Goal: Information Seeking & Learning: Learn about a topic

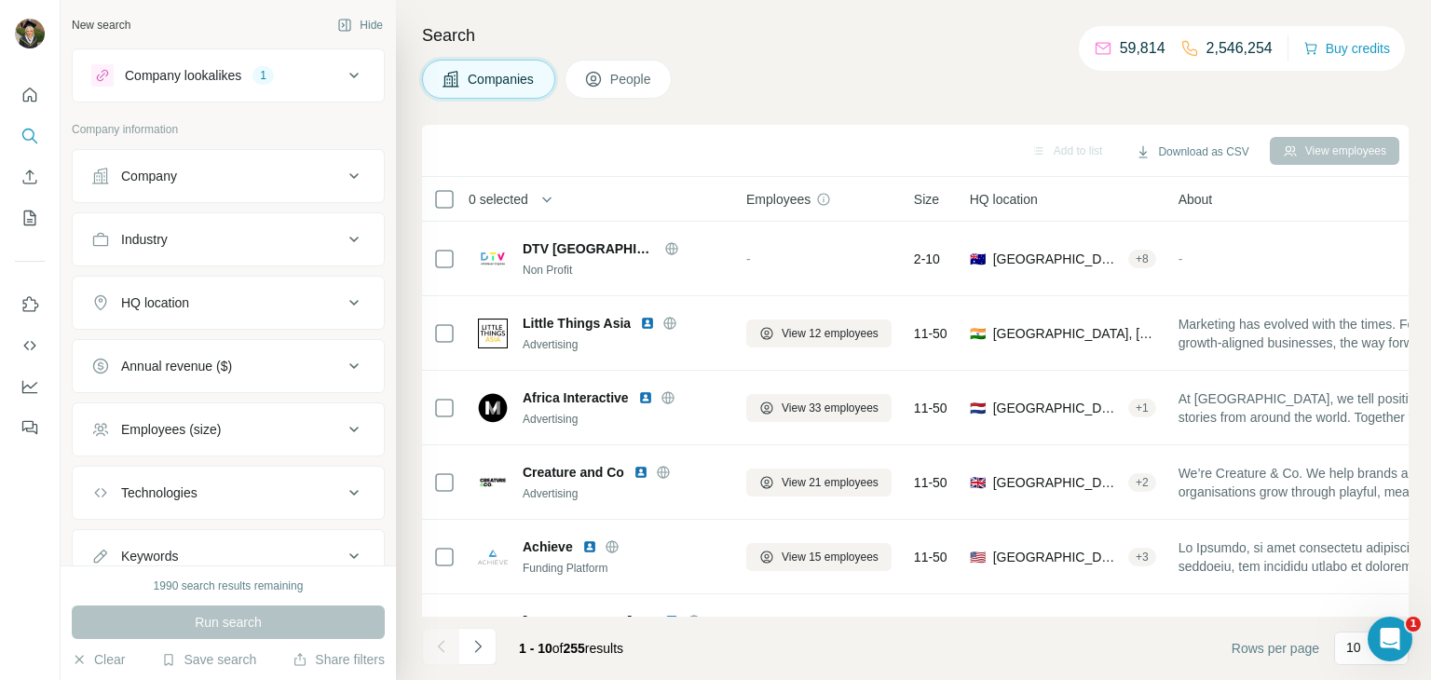
click at [275, 176] on div "Company" at bounding box center [216, 176] width 251 height 19
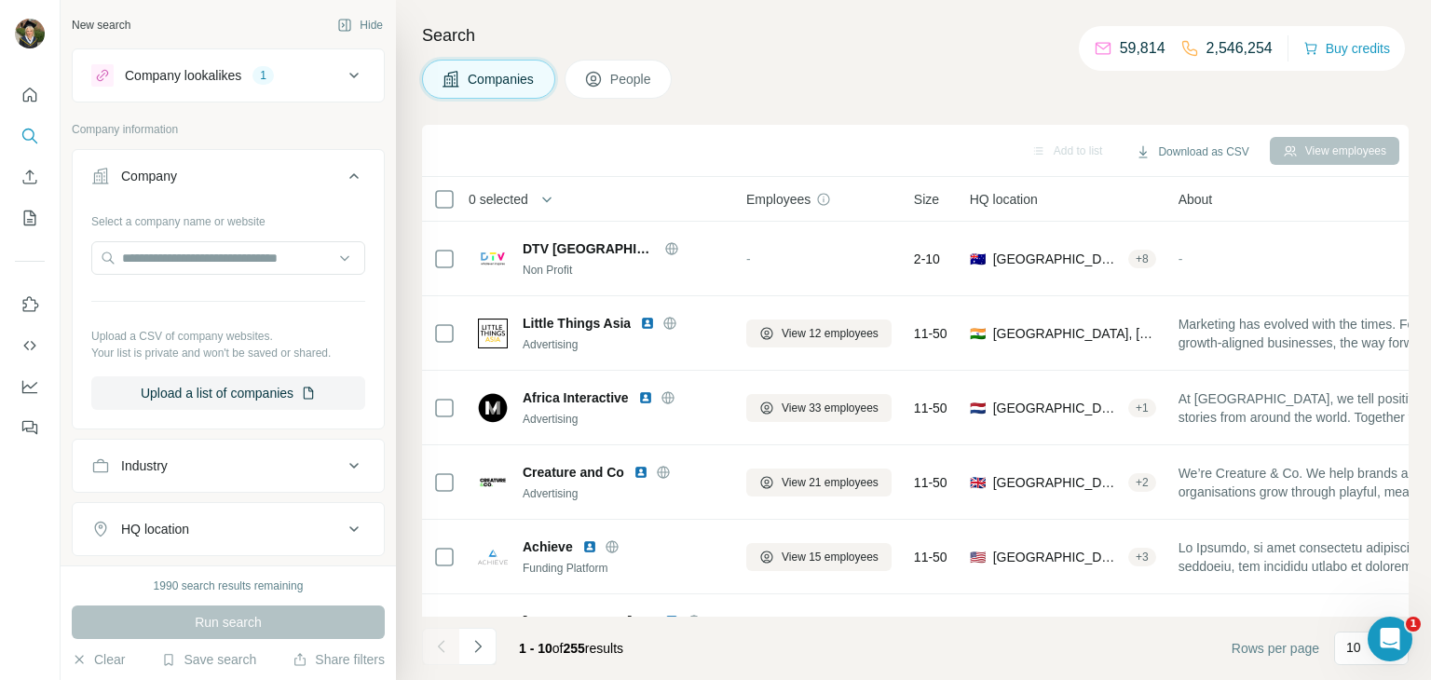
click at [275, 176] on div "Company" at bounding box center [216, 176] width 251 height 19
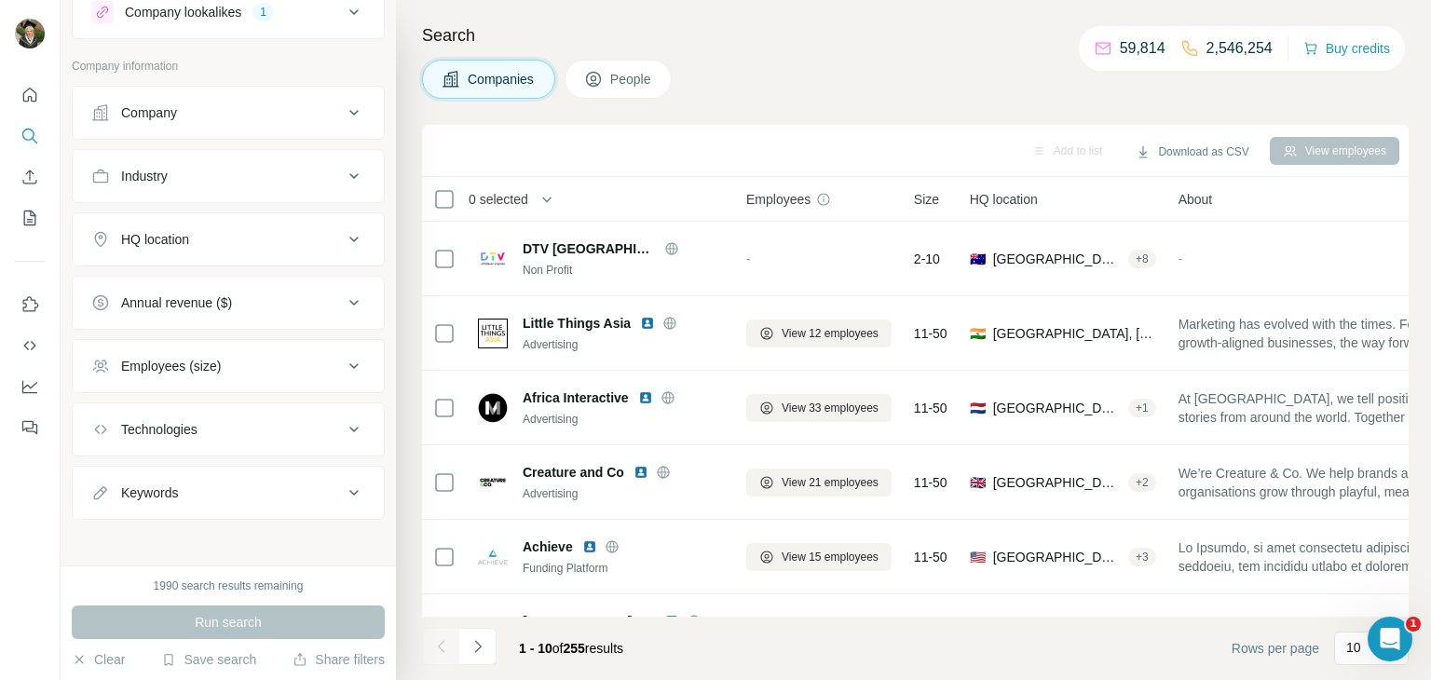
scroll to position [67, 0]
click at [216, 363] on div "Employees (size)" at bounding box center [171, 362] width 100 height 19
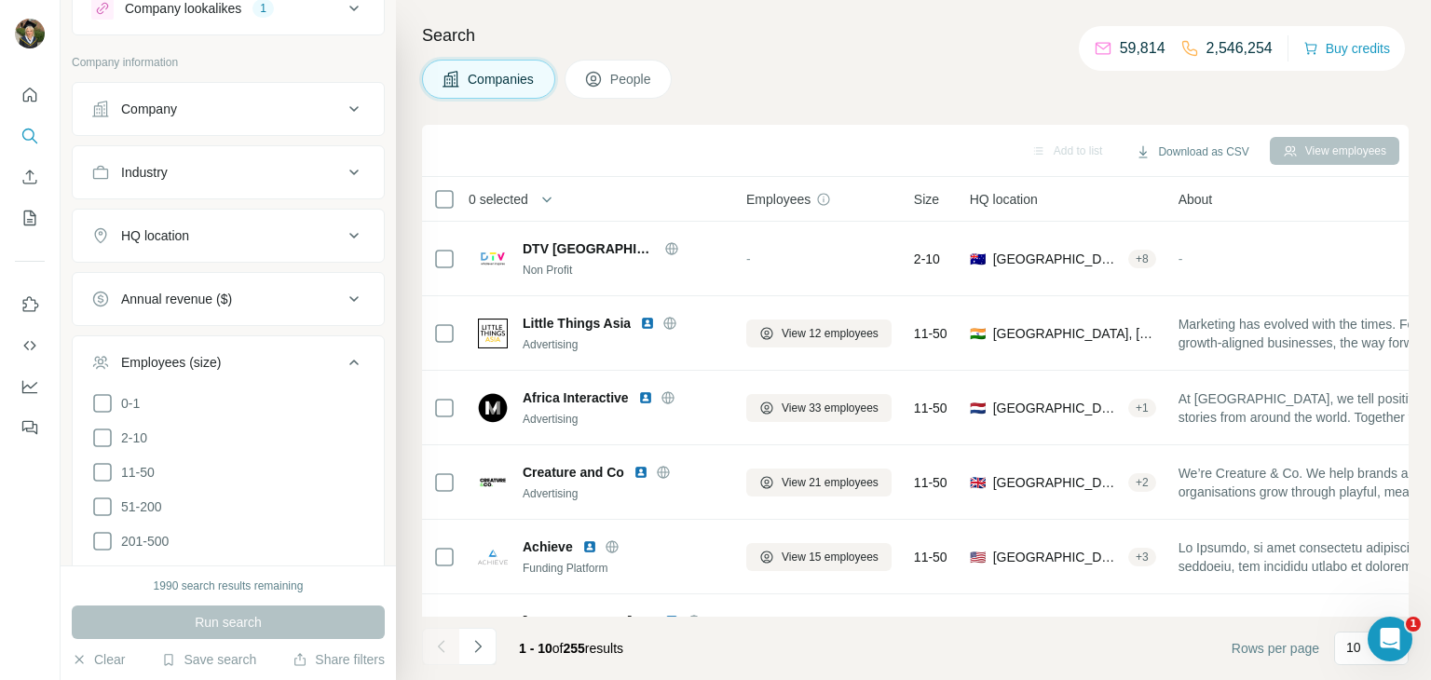
click at [216, 363] on div "Employees (size)" at bounding box center [171, 362] width 100 height 19
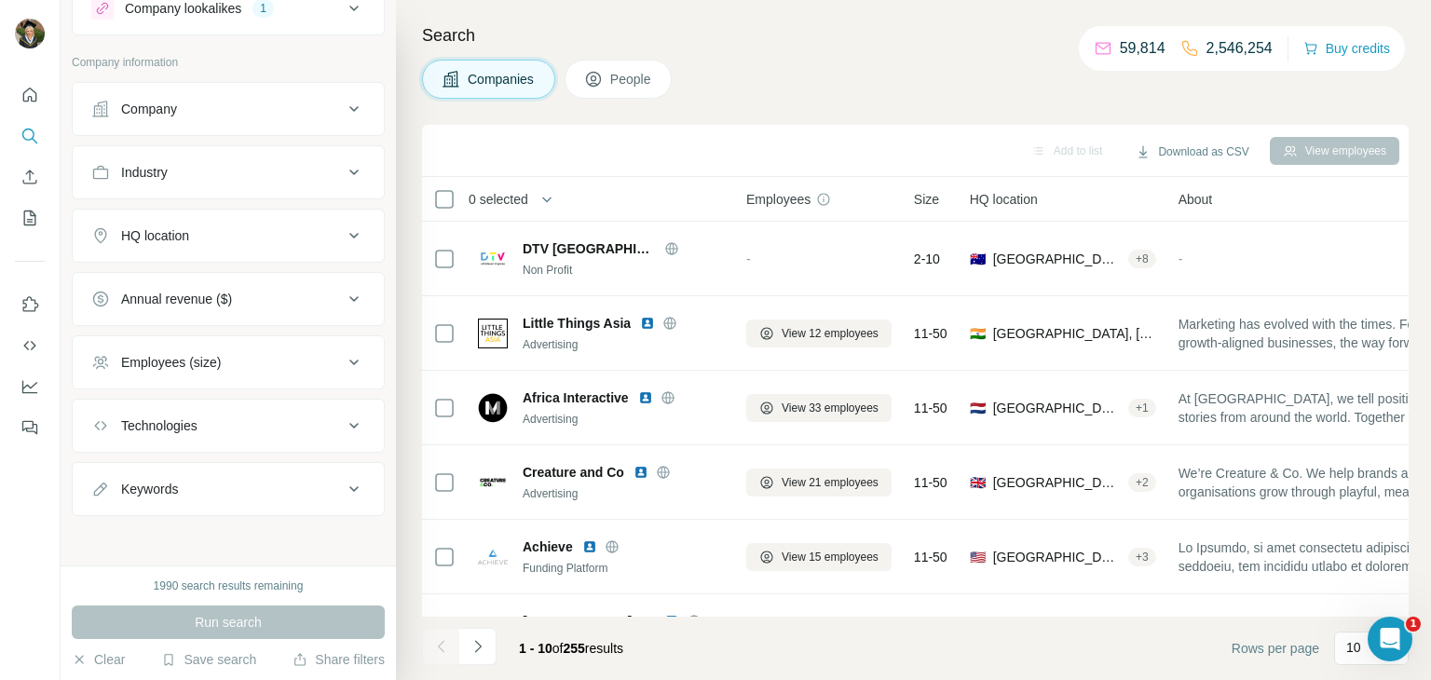
click at [212, 302] on div "Annual revenue ($)" at bounding box center [176, 299] width 111 height 19
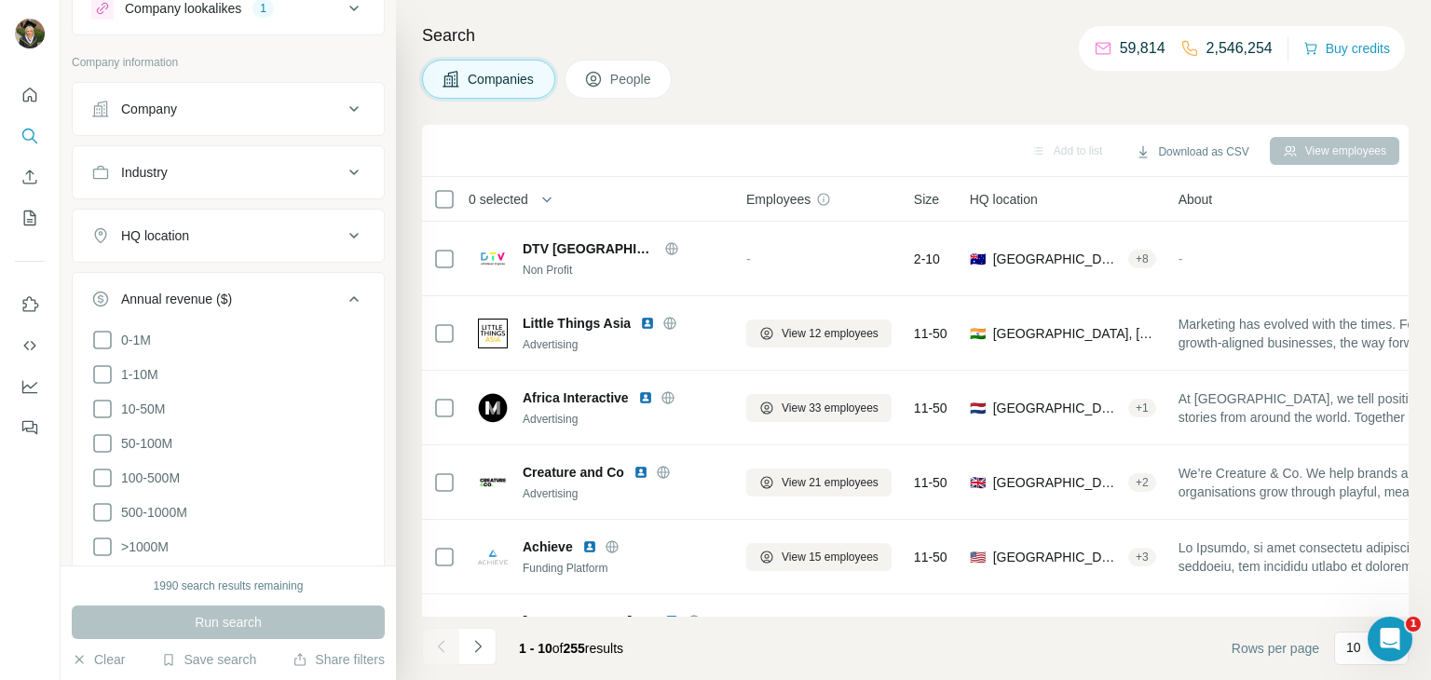
click at [212, 302] on div "Annual revenue ($)" at bounding box center [176, 299] width 111 height 19
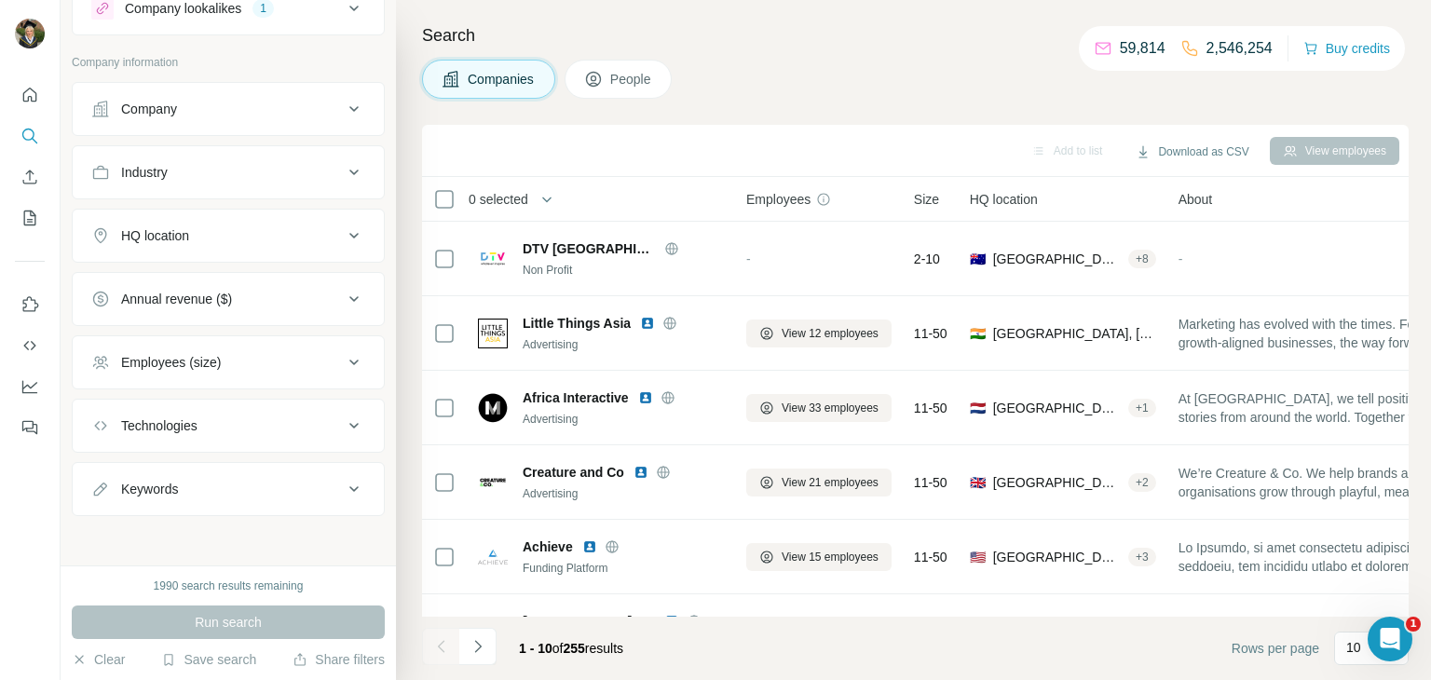
click at [205, 222] on button "HQ location" at bounding box center [228, 235] width 311 height 45
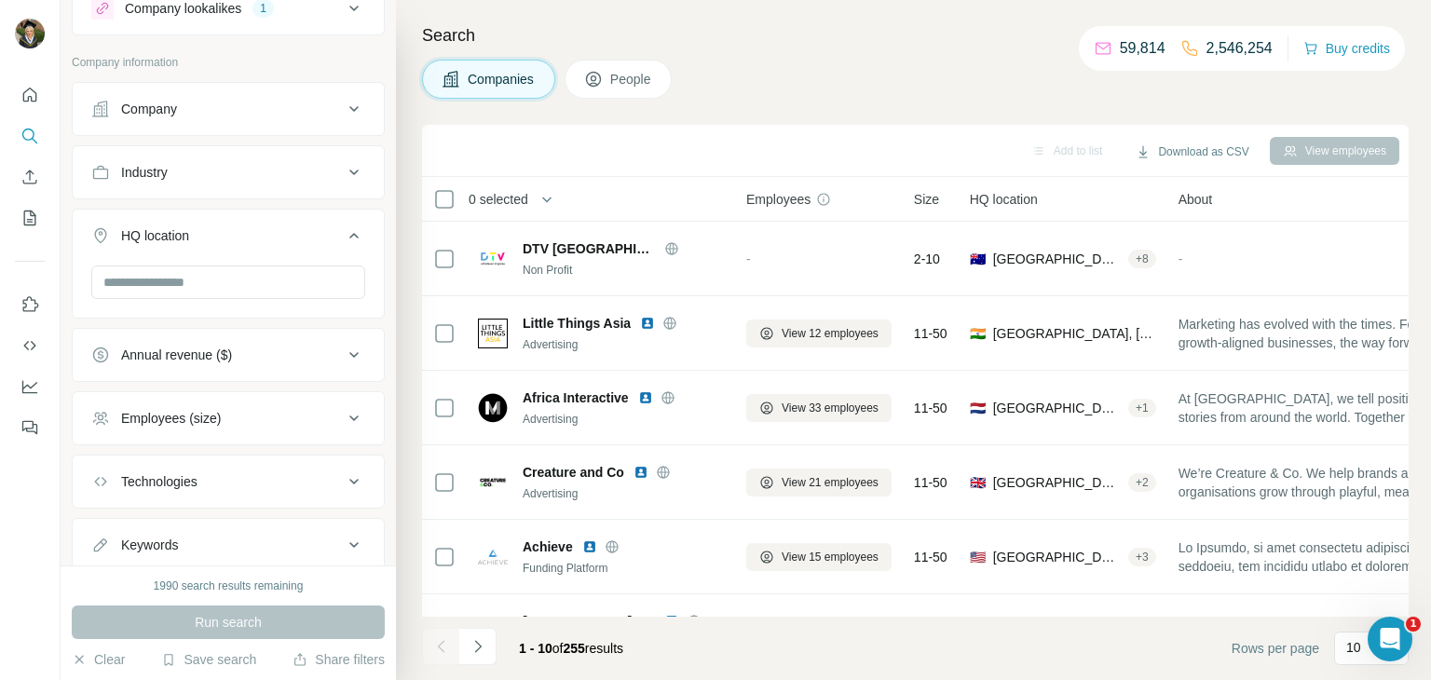
click at [196, 255] on button "HQ location" at bounding box center [228, 239] width 311 height 52
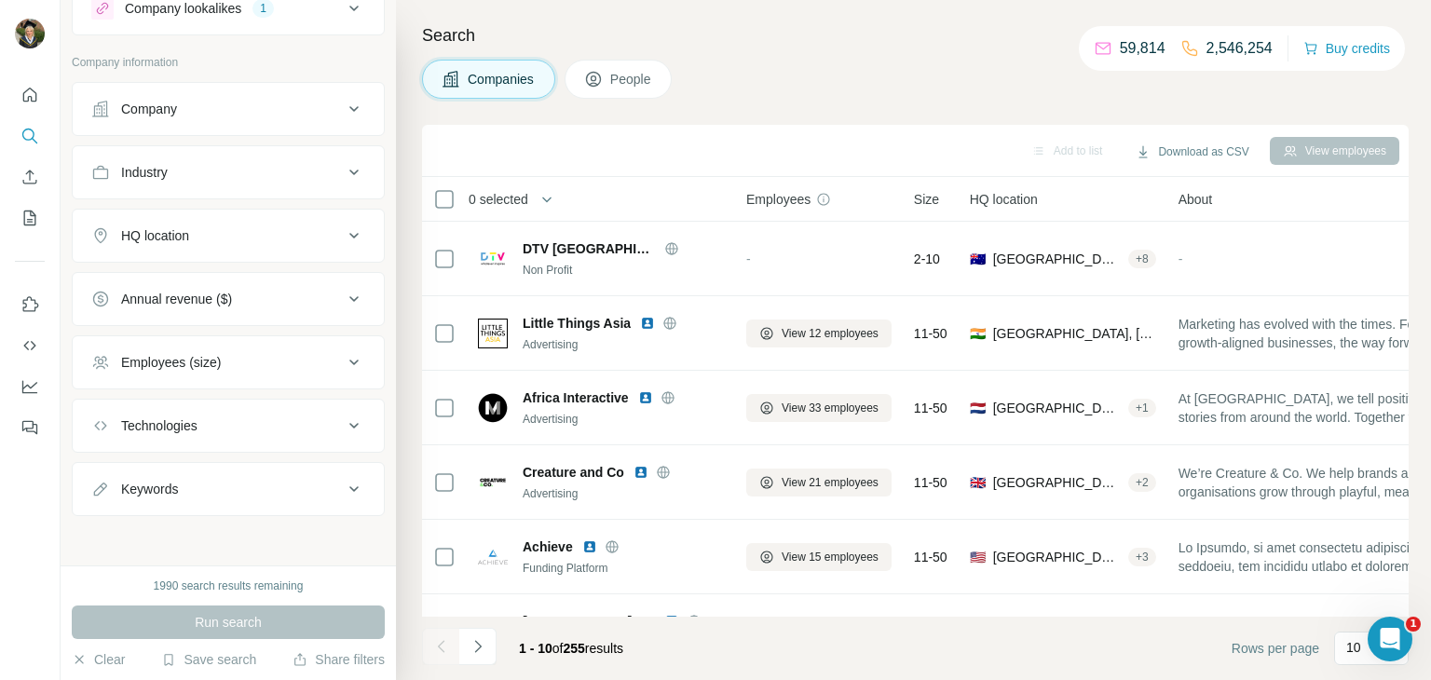
click at [199, 245] on button "HQ location" at bounding box center [228, 235] width 311 height 45
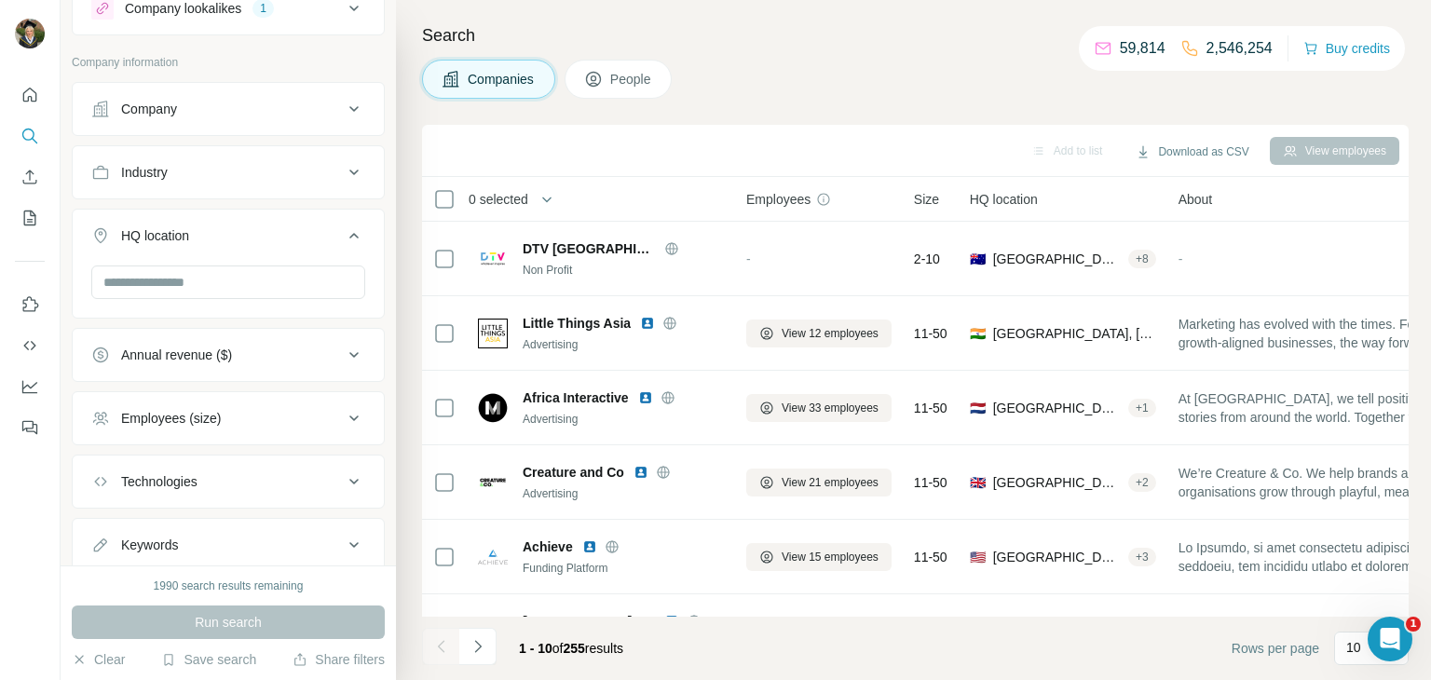
click at [205, 178] on div "Industry" at bounding box center [216, 172] width 251 height 19
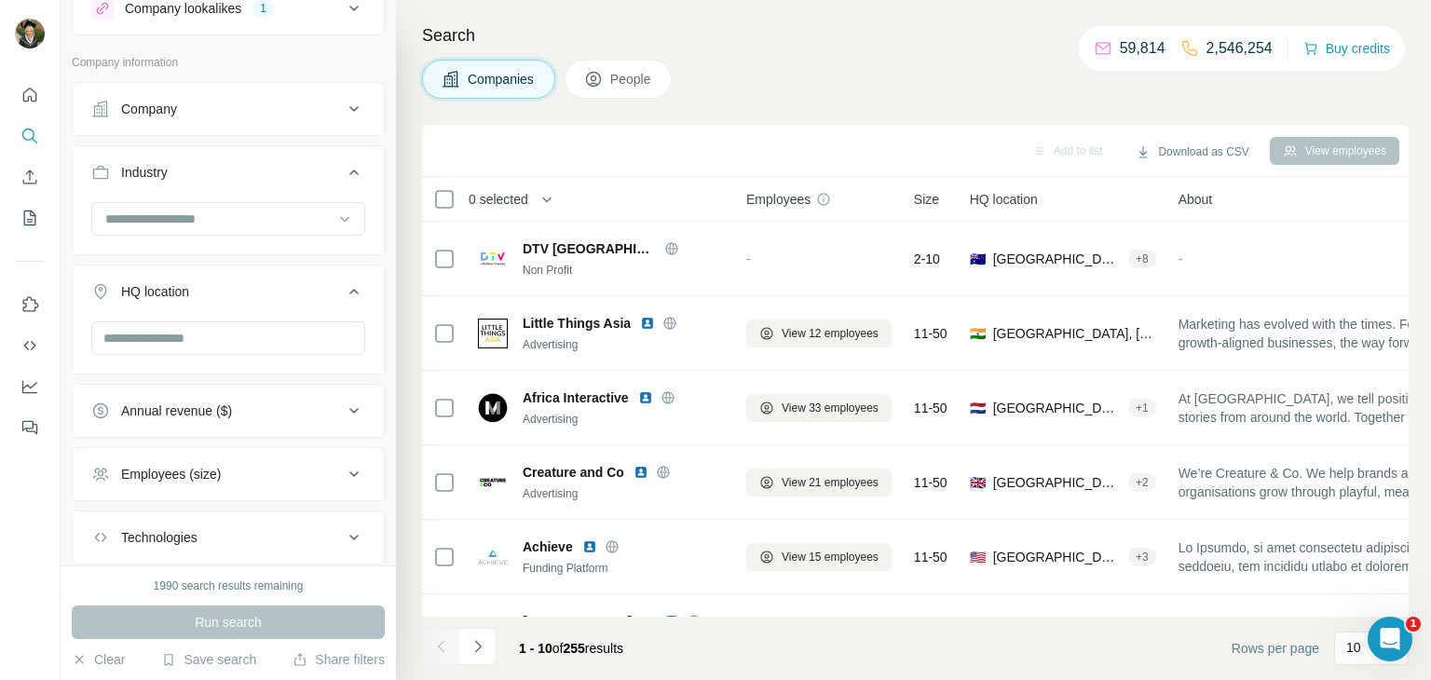
click at [171, 255] on ul "Company Industry HQ location Annual revenue ($) Employees (size) Technologies K…" at bounding box center [228, 355] width 313 height 546
drag, startPoint x: 173, startPoint y: 277, endPoint x: 196, endPoint y: 328, distance: 55.9
click at [174, 277] on button "HQ location" at bounding box center [228, 295] width 311 height 52
click at [200, 283] on div "HQ location" at bounding box center [216, 291] width 251 height 19
click at [196, 322] on input "text" at bounding box center [228, 338] width 274 height 34
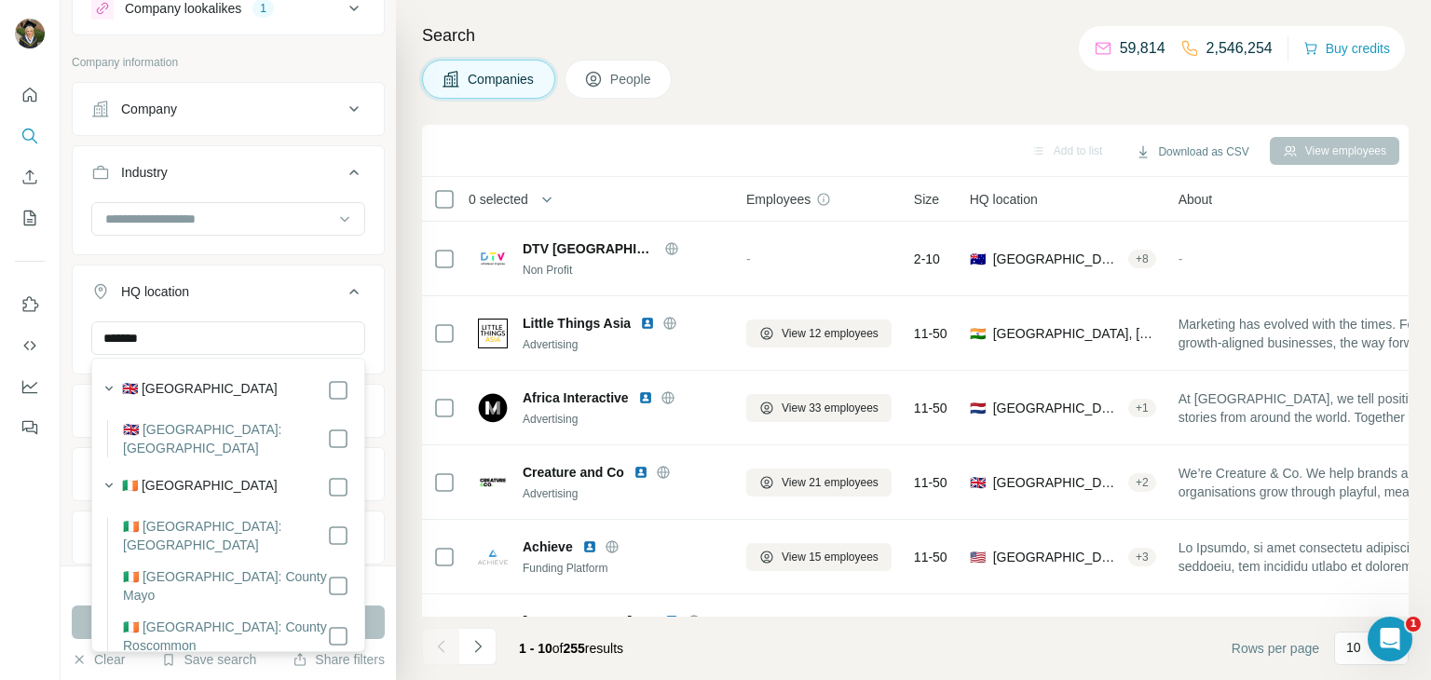
click at [177, 494] on label "🇮🇪 [GEOGRAPHIC_DATA]" at bounding box center [200, 487] width 156 height 22
click at [176, 485] on label "🇮🇪 [GEOGRAPHIC_DATA]" at bounding box center [200, 487] width 156 height 22
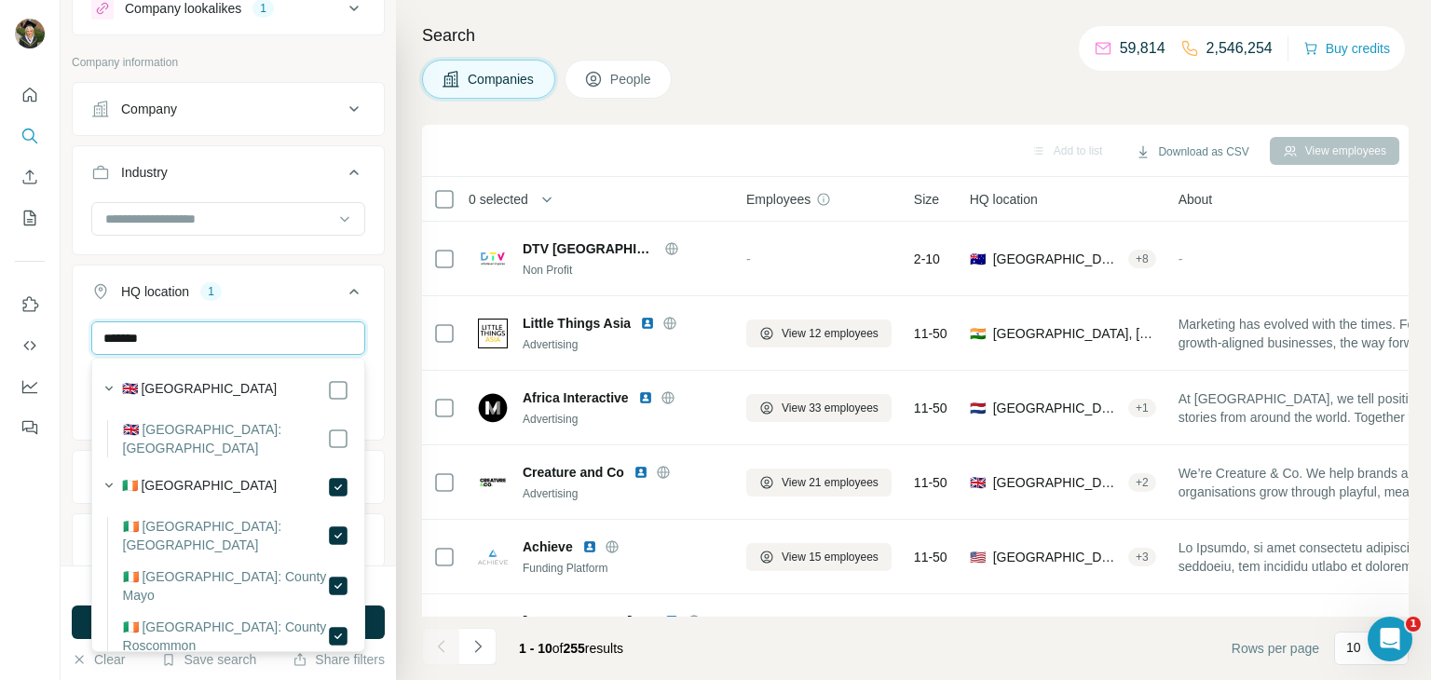
click at [169, 337] on input "*******" at bounding box center [228, 338] width 274 height 34
drag, startPoint x: 197, startPoint y: 332, endPoint x: 241, endPoint y: 238, distance: 103.3
click at [77, 326] on div "******* [GEOGRAPHIC_DATA] Clear all" at bounding box center [228, 378] width 311 height 115
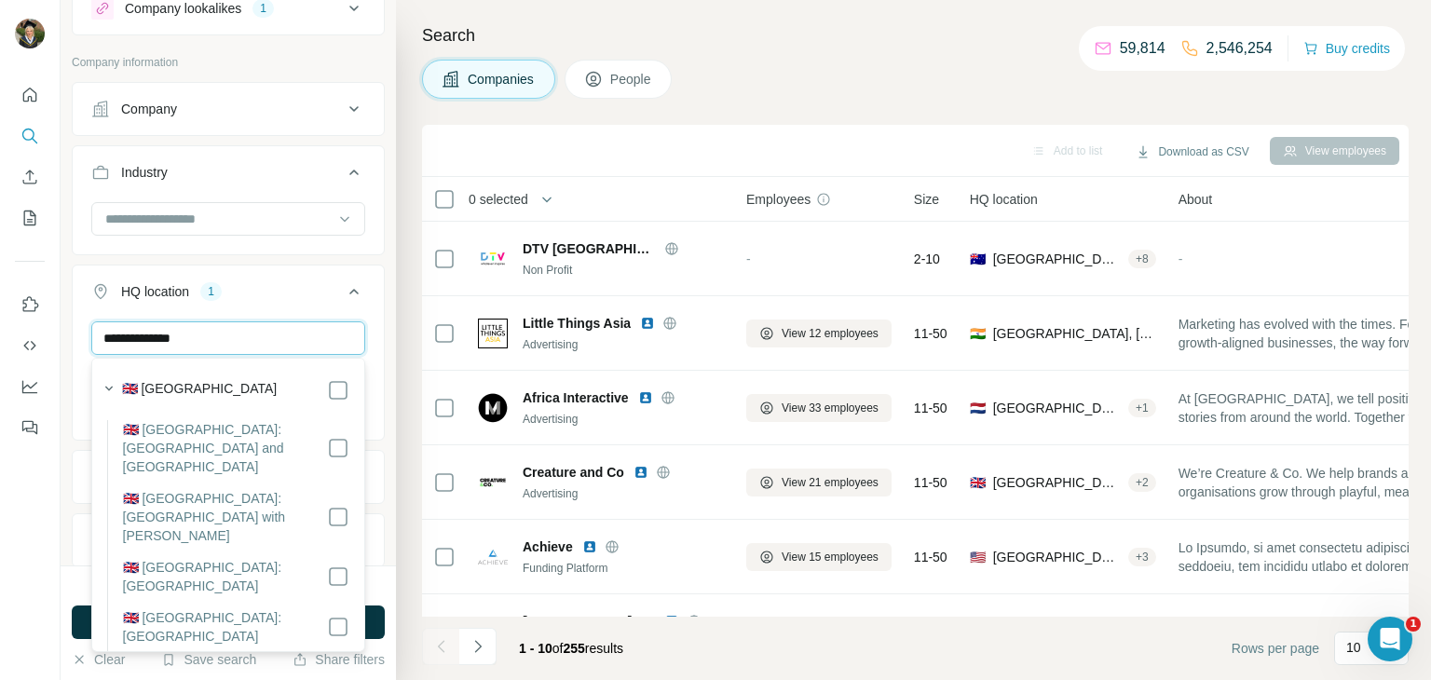
type input "**********"
click at [191, 379] on label "🇬🇧 [GEOGRAPHIC_DATA]" at bounding box center [200, 390] width 156 height 22
click at [384, 253] on ul "**********" at bounding box center [228, 404] width 313 height 645
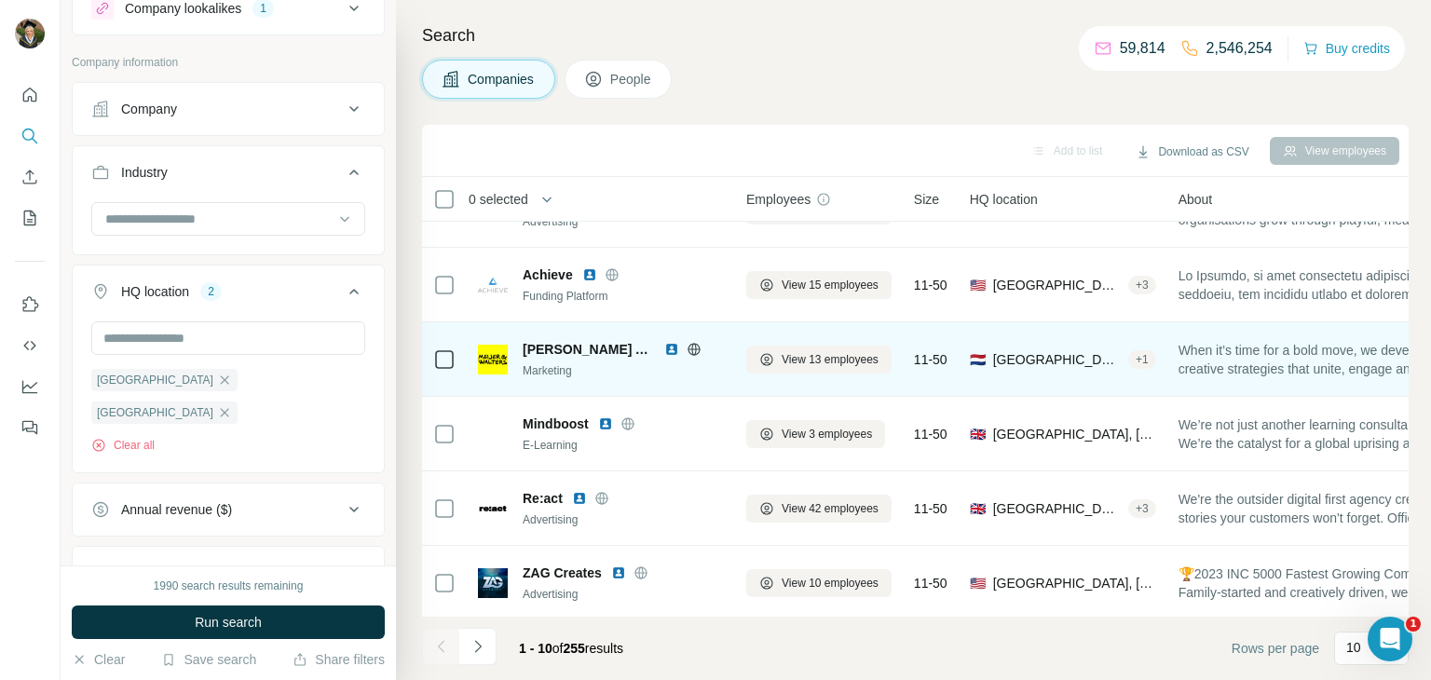
scroll to position [337, 0]
